Goal: Share content

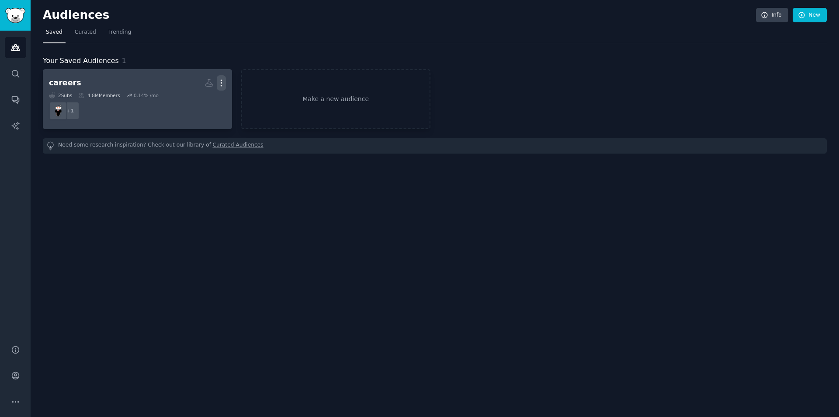
click at [222, 84] on icon "button" at bounding box center [221, 82] width 9 height 9
click at [198, 82] on p "View" at bounding box center [195, 85] width 14 height 9
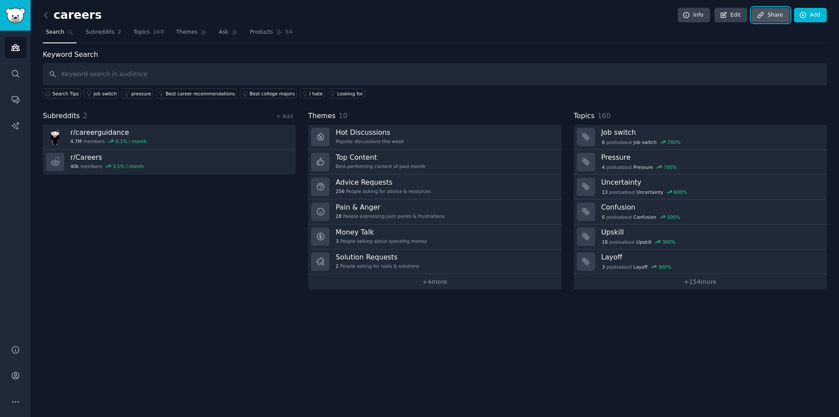
click at [771, 14] on link "Share" at bounding box center [771, 15] width 38 height 15
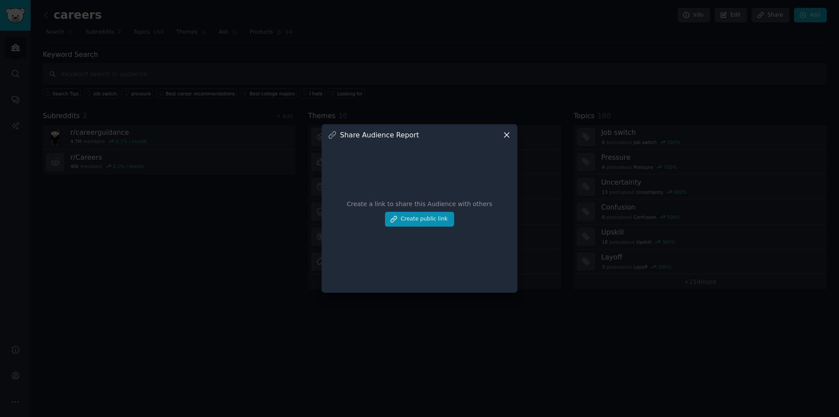
click at [504, 133] on icon at bounding box center [506, 134] width 5 height 5
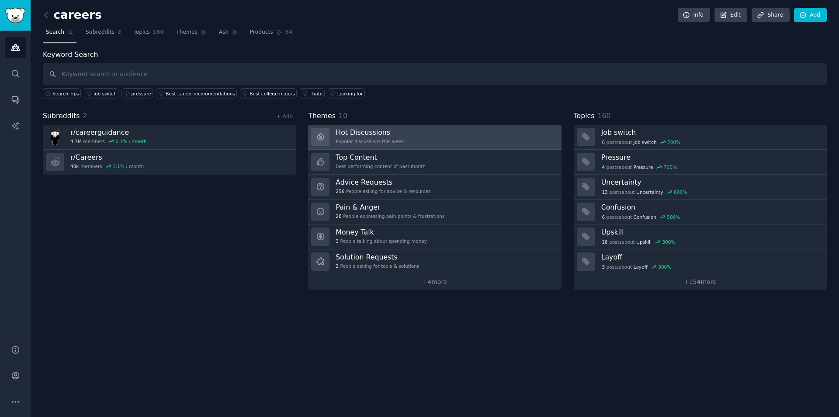
click at [475, 139] on link "Hot Discussions Popular discussions this week" at bounding box center [434, 137] width 253 height 25
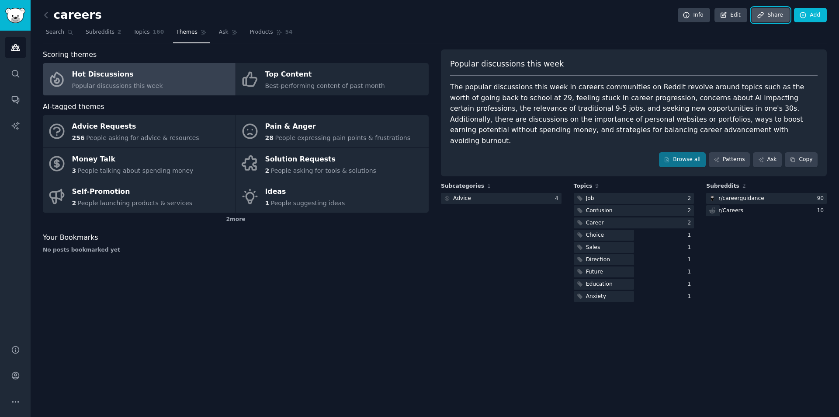
click at [772, 14] on link "Share" at bounding box center [771, 15] width 38 height 15
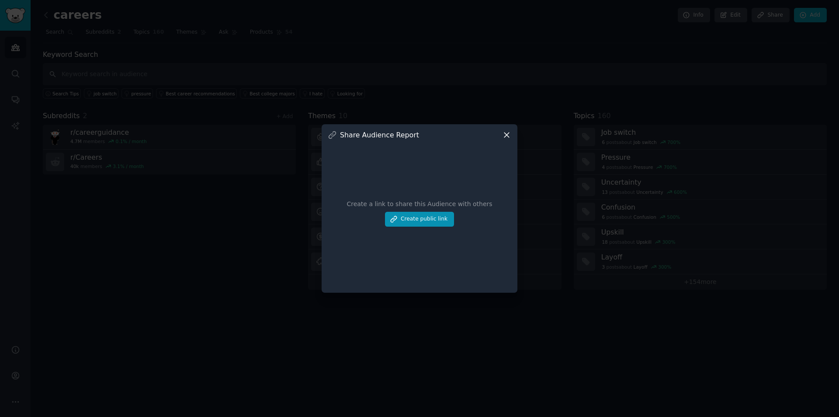
click at [509, 130] on icon at bounding box center [506, 134] width 9 height 9
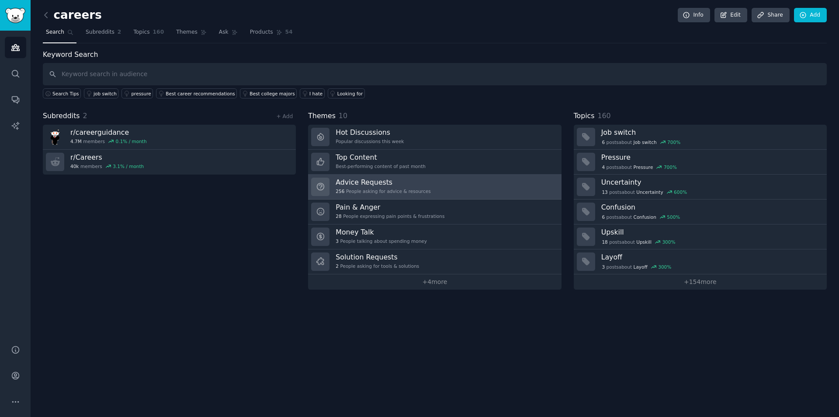
click at [475, 183] on link "Advice Requests 256 People asking for advice & resources" at bounding box center [434, 186] width 253 height 25
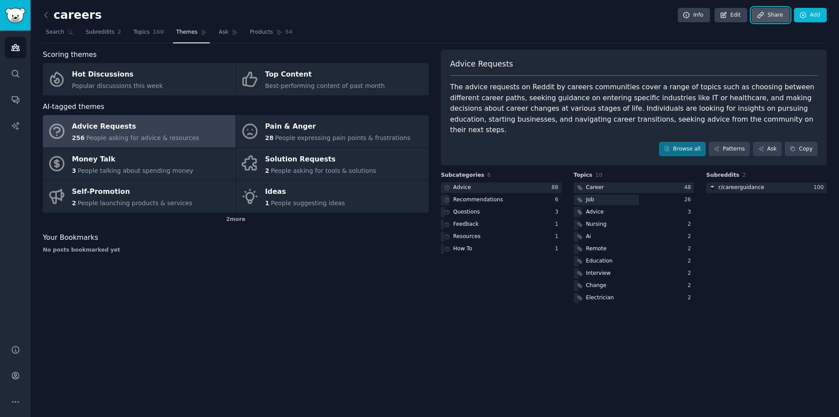
click at [761, 21] on link "Share" at bounding box center [771, 15] width 38 height 15
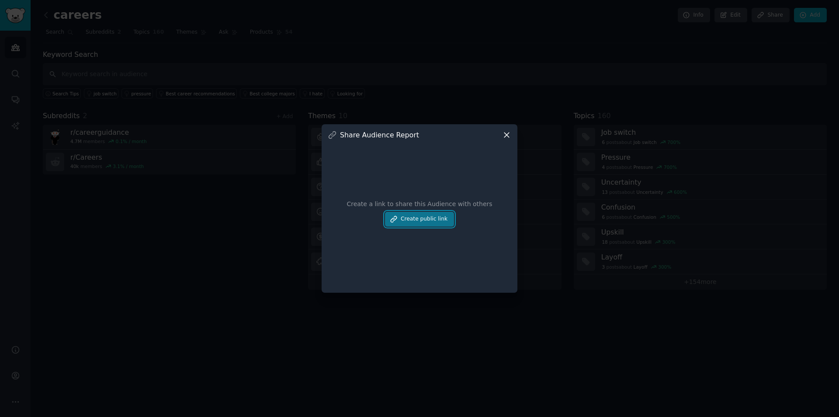
click at [412, 214] on button "Create public link" at bounding box center [419, 219] width 69 height 15
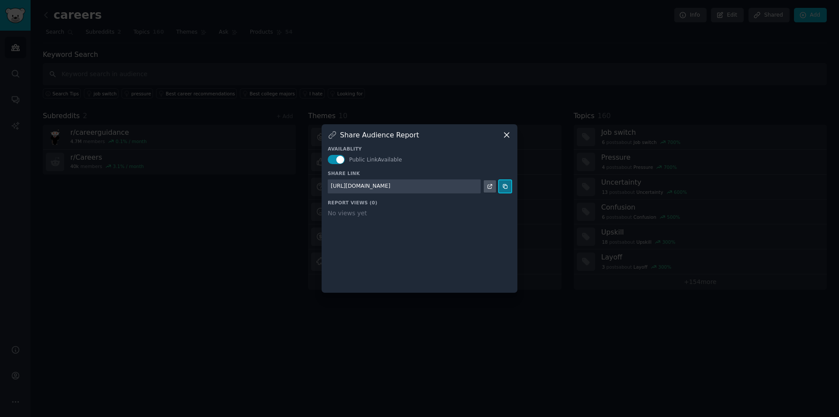
click at [508, 184] on icon at bounding box center [505, 186] width 6 height 6
